Goal: Entertainment & Leisure: Consume media (video, audio)

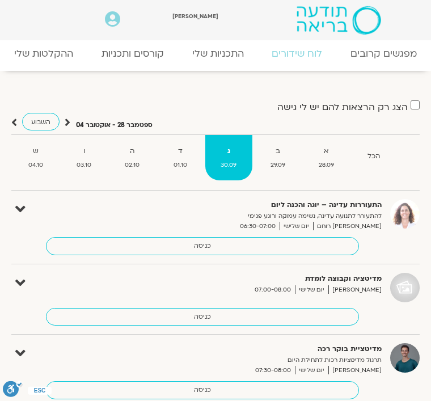
click at [34, 58] on link "ההקלטות שלי" at bounding box center [43, 53] width 87 height 23
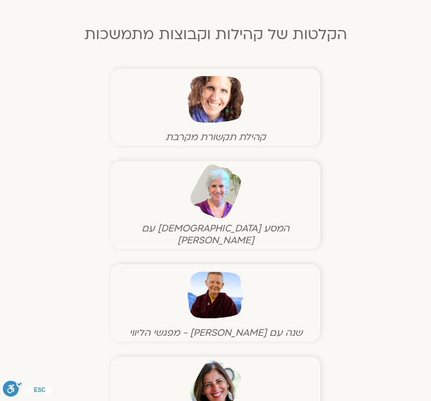
scroll to position [674, 0]
click at [205, 282] on img at bounding box center [216, 295] width 56 height 56
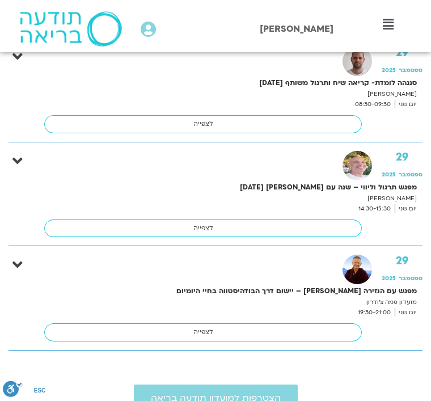
scroll to position [1968, 0]
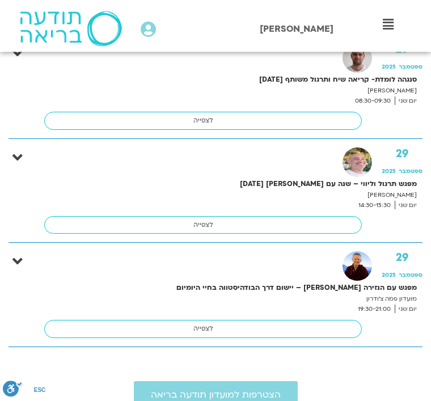
click at [191, 321] on link "לצפייה" at bounding box center [202, 329] width 317 height 18
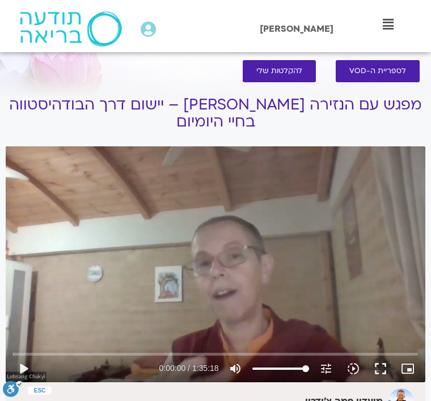
click at [19, 370] on button "play_arrow" at bounding box center [23, 368] width 27 height 27
click at [375, 365] on button "fullscreen" at bounding box center [380, 368] width 27 height 27
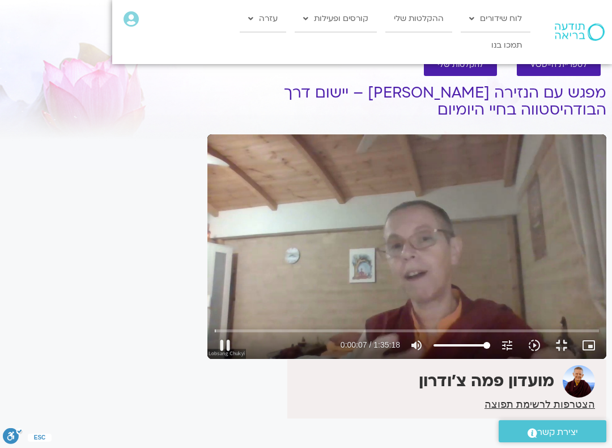
scroll to position [11, 0]
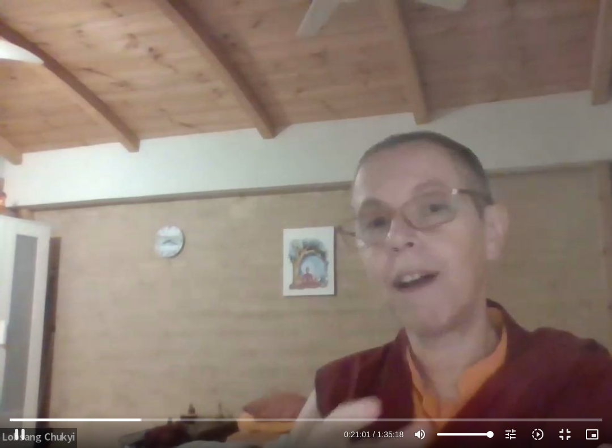
click at [8, 400] on button "pause" at bounding box center [19, 434] width 27 height 27
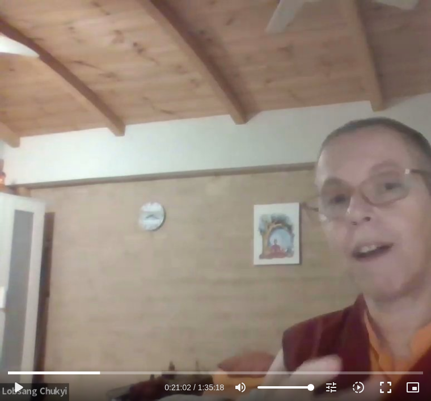
scroll to position [0, 0]
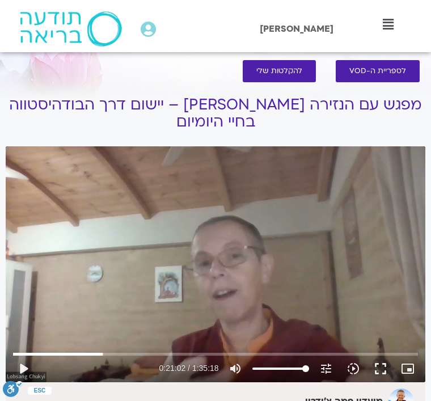
type input "1262.24560296893"
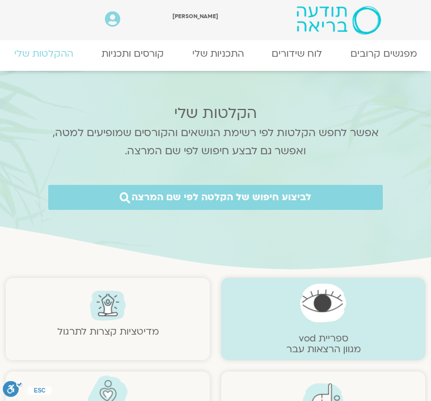
click at [282, 61] on link "לוח שידורים" at bounding box center [296, 53] width 79 height 23
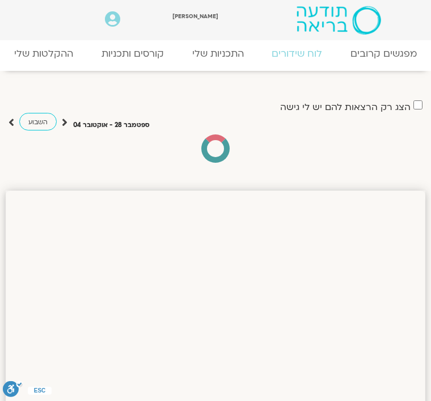
click at [374, 52] on link "מפגשים קרובים" at bounding box center [383, 53] width 95 height 23
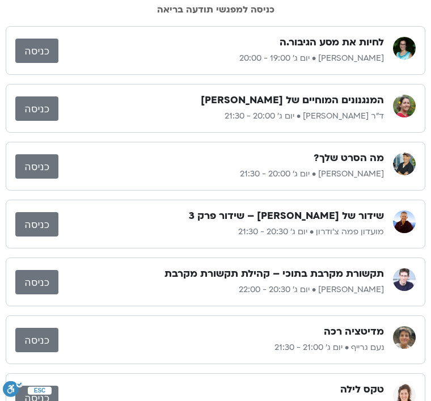
scroll to position [91, 0]
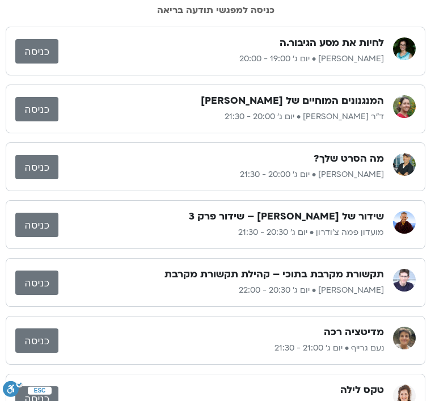
click at [23, 118] on link "כניסה" at bounding box center [36, 109] width 43 height 24
